Goal: Task Accomplishment & Management: Use online tool/utility

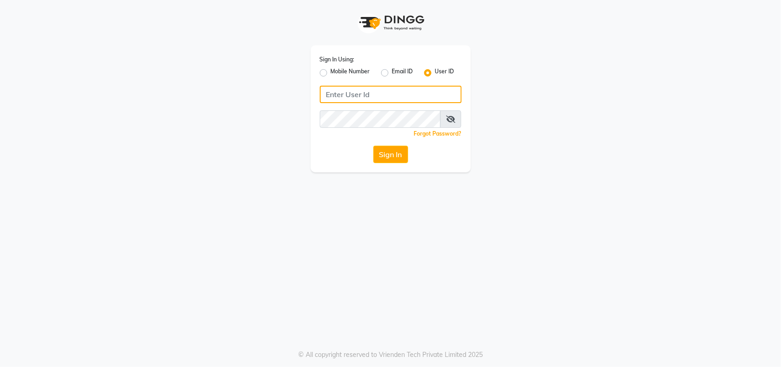
type input "9645966683"
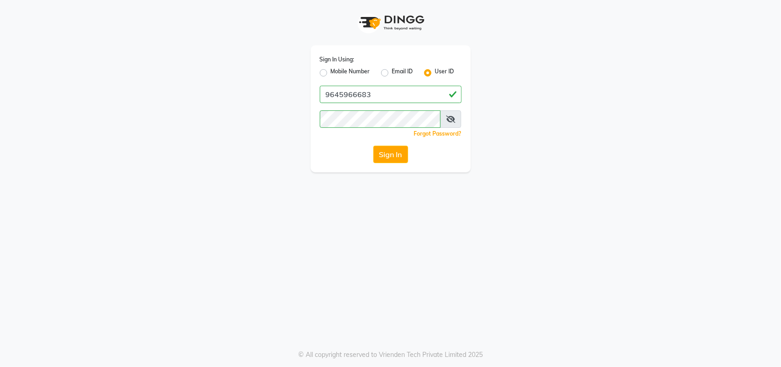
click at [319, 72] on div "Sign In Using: Mobile Number Email ID User ID 9645966683 Remember me Forgot Pas…" at bounding box center [391, 108] width 160 height 127
click at [331, 74] on label "Mobile Number" at bounding box center [350, 72] width 39 height 11
click at [331, 73] on input "Mobile Number" at bounding box center [334, 70] width 6 height 6
radio input "true"
radio input "false"
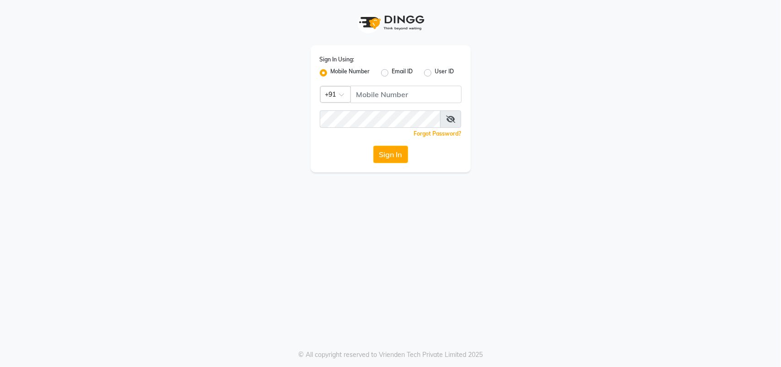
click at [378, 104] on div "Sign In Using: Mobile Number Email ID User ID Country Code × +91 Remember me Fo…" at bounding box center [391, 108] width 160 height 127
click at [380, 95] on input "Username" at bounding box center [406, 94] width 111 height 17
type input "9645966683"
click at [405, 151] on button "Sign In" at bounding box center [390, 154] width 35 height 17
